Goal: Use online tool/utility: Utilize a website feature to perform a specific function

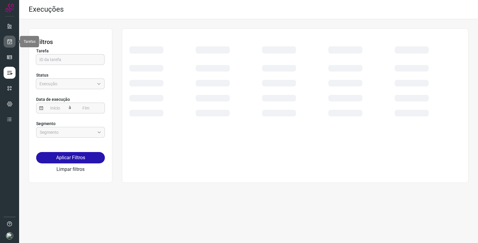
click at [7, 42] on icon at bounding box center [10, 42] width 6 height 6
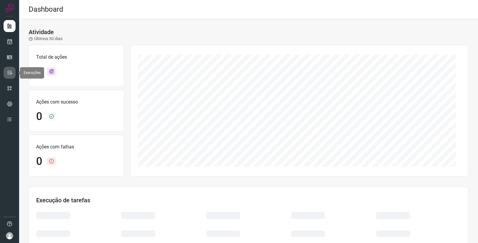
click at [12, 72] on icon at bounding box center [10, 73] width 6 height 6
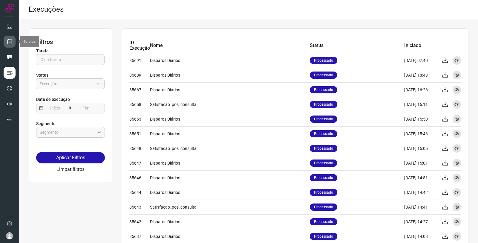
click at [11, 42] on icon at bounding box center [10, 42] width 6 height 6
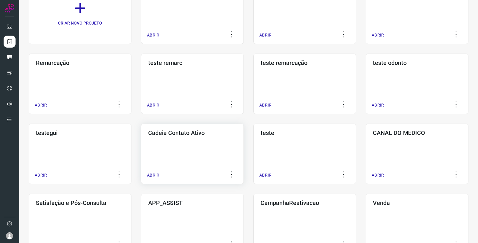
scroll to position [66, 0]
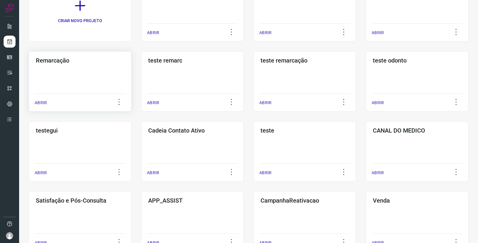
click at [94, 84] on div "Remarcação ABRIR" at bounding box center [80, 81] width 103 height 60
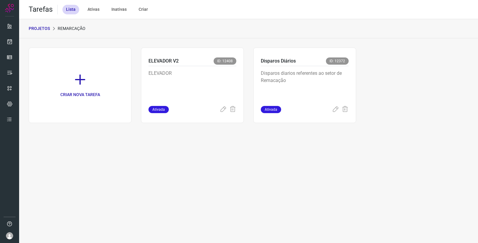
click at [41, 29] on p "PROJETOS" at bounding box center [39, 28] width 21 height 6
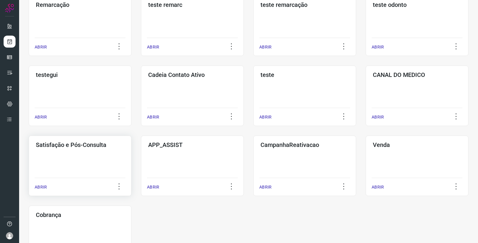
scroll to position [133, 0]
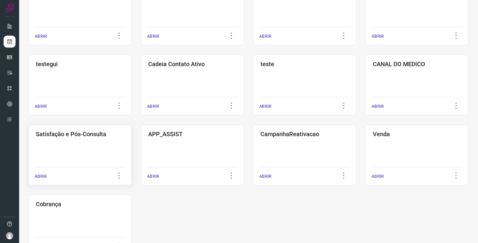
click at [76, 152] on div "Satisfação e Pós-Consulta ABRIR" at bounding box center [80, 155] width 103 height 60
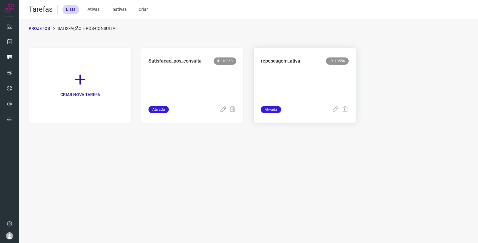
click at [314, 76] on p at bounding box center [305, 85] width 88 height 30
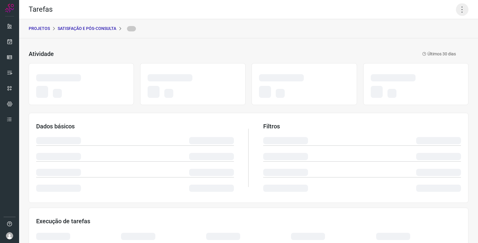
click at [457, 13] on icon at bounding box center [462, 9] width 13 height 13
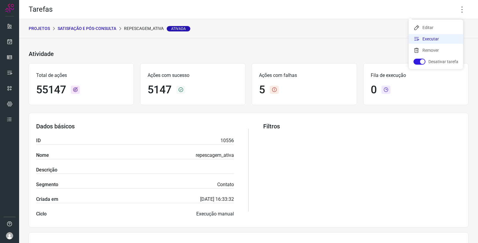
click at [434, 40] on li "Executar" at bounding box center [436, 39] width 54 height 10
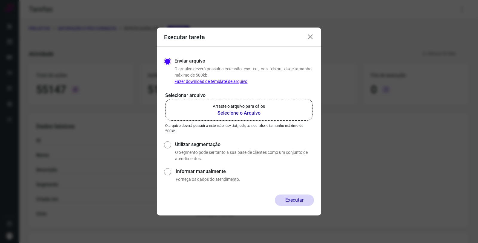
click at [229, 110] on b "Selecione o Arquivo" at bounding box center [239, 112] width 53 height 7
click at [0, 0] on input "Arraste o arquivo para cá ou Selecione o Arquivo" at bounding box center [0, 0] width 0 height 0
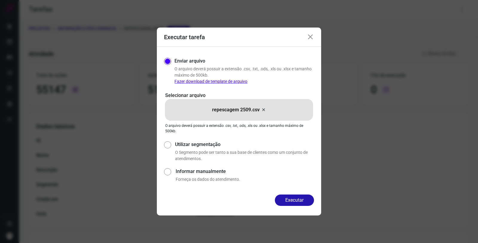
click at [309, 37] on icon at bounding box center [310, 36] width 7 height 7
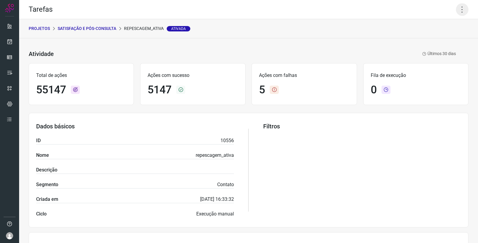
click at [456, 11] on icon at bounding box center [462, 9] width 13 height 13
click at [433, 34] on li "Executar" at bounding box center [436, 39] width 54 height 10
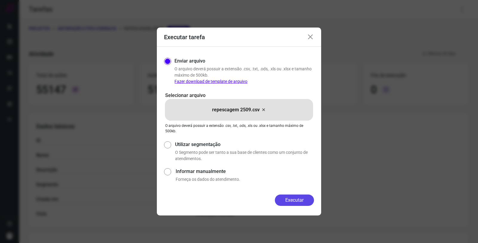
click at [302, 199] on button "Executar" at bounding box center [294, 199] width 39 height 11
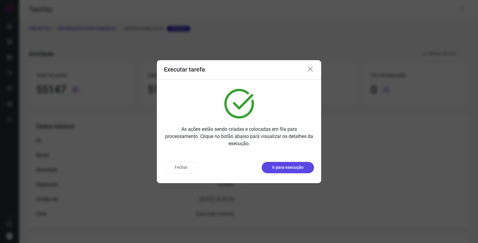
click at [291, 166] on p "Ir para execução" at bounding box center [287, 167] width 31 height 6
